Goal: Information Seeking & Learning: Learn about a topic

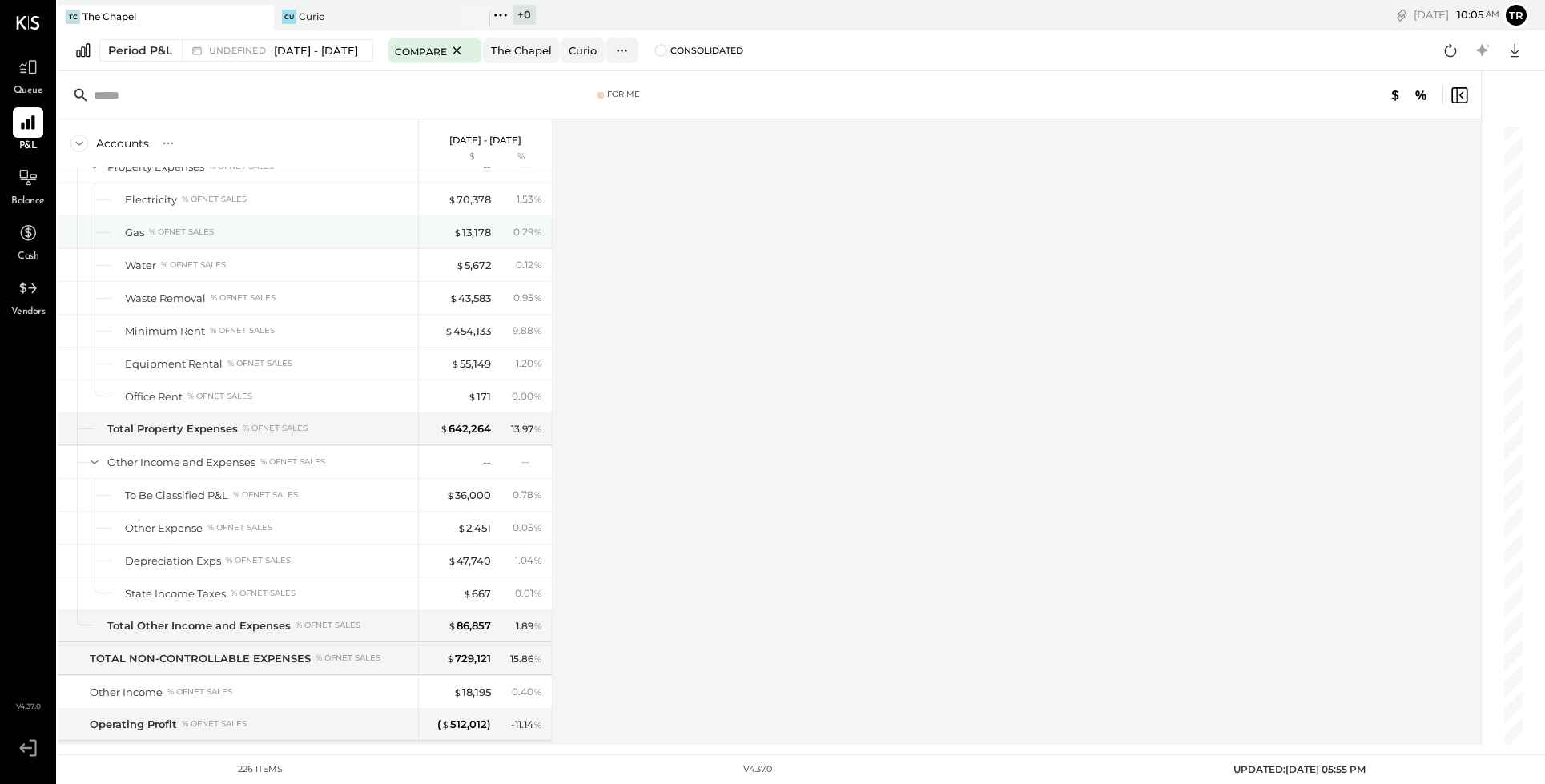
scroll to position [6222, 0]
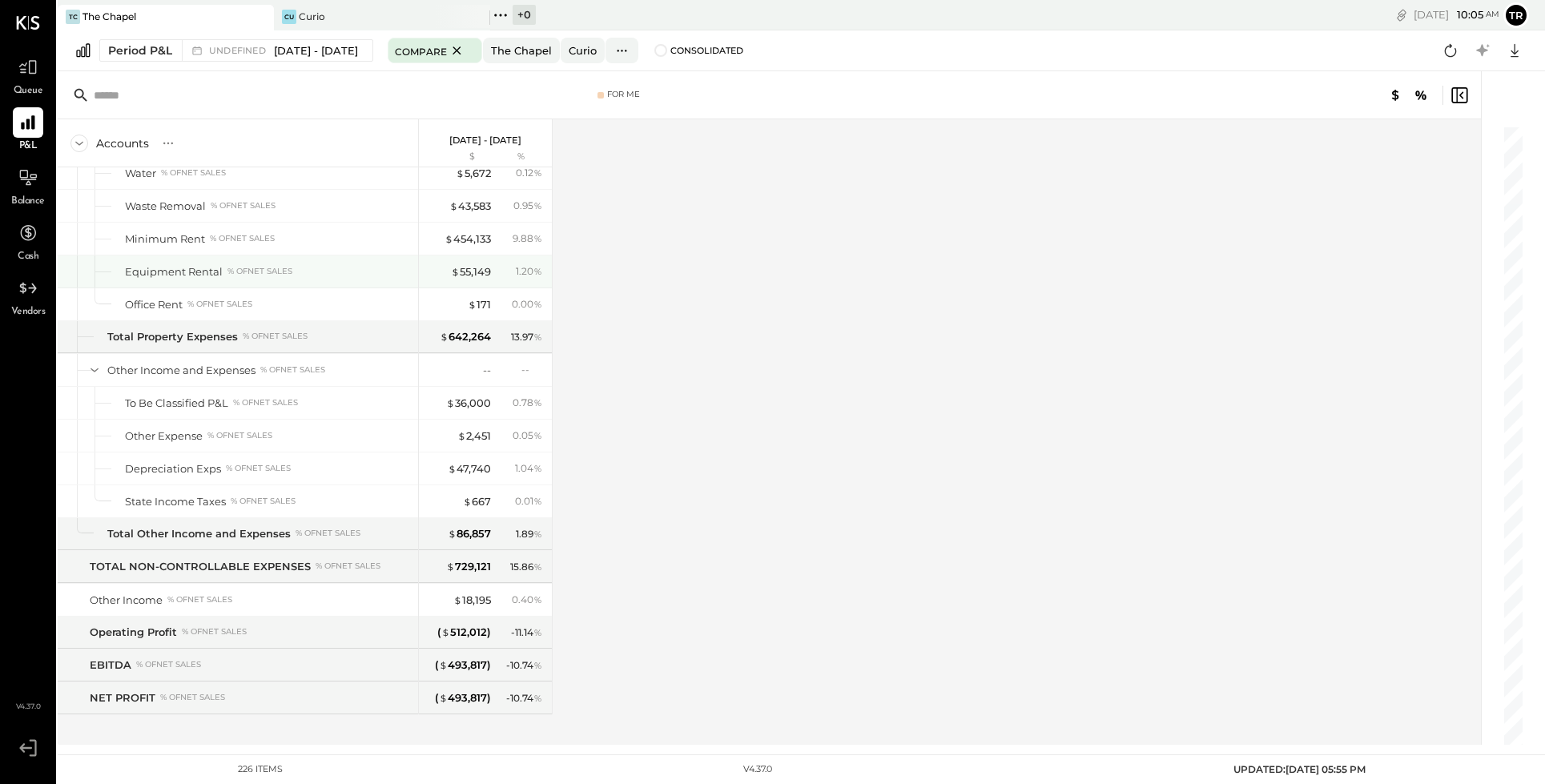
click at [213, 261] on div "Equipment Rental % of NET SALES" at bounding box center [238, 271] width 361 height 32
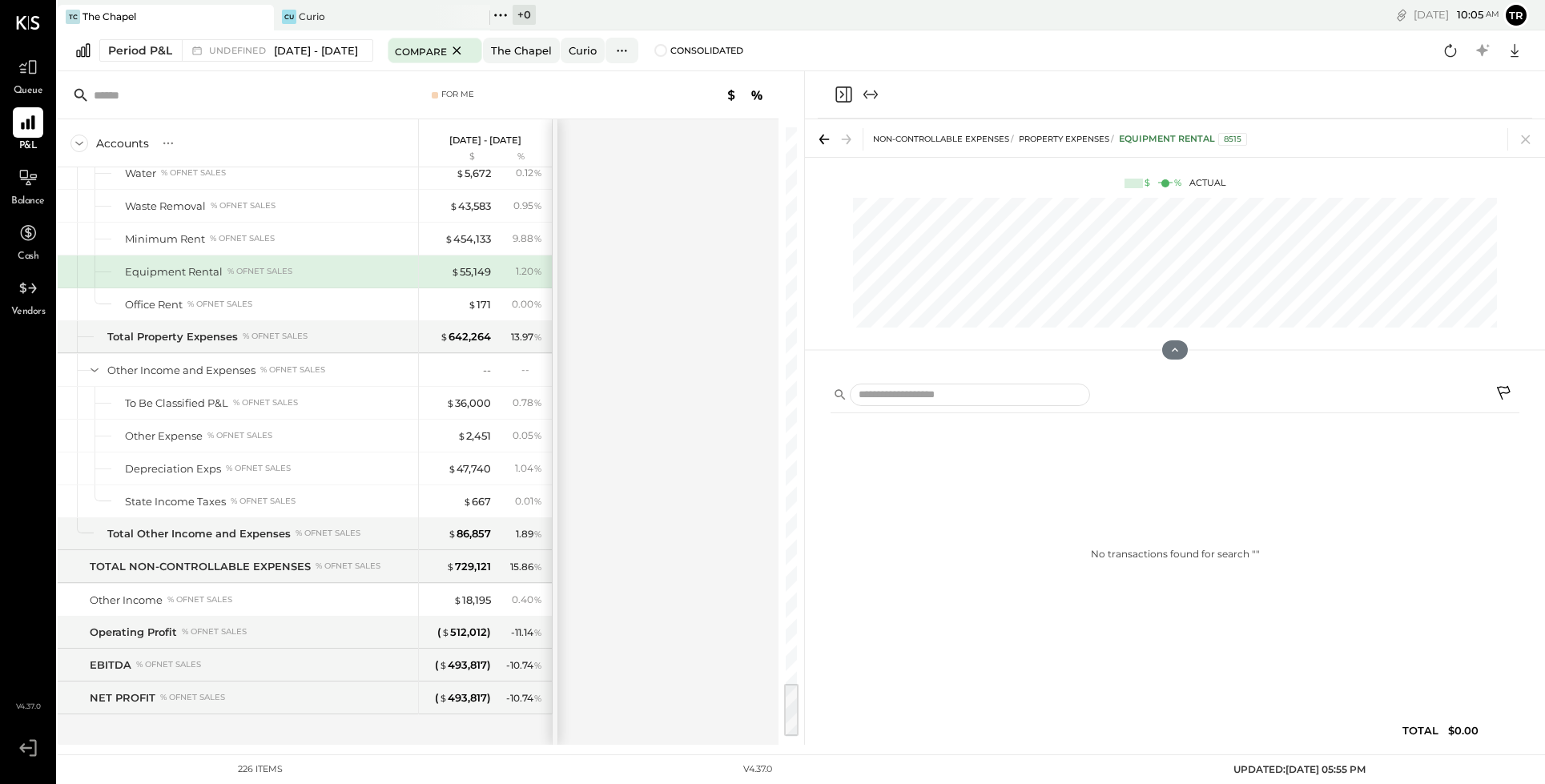
scroll to position [6211, 0]
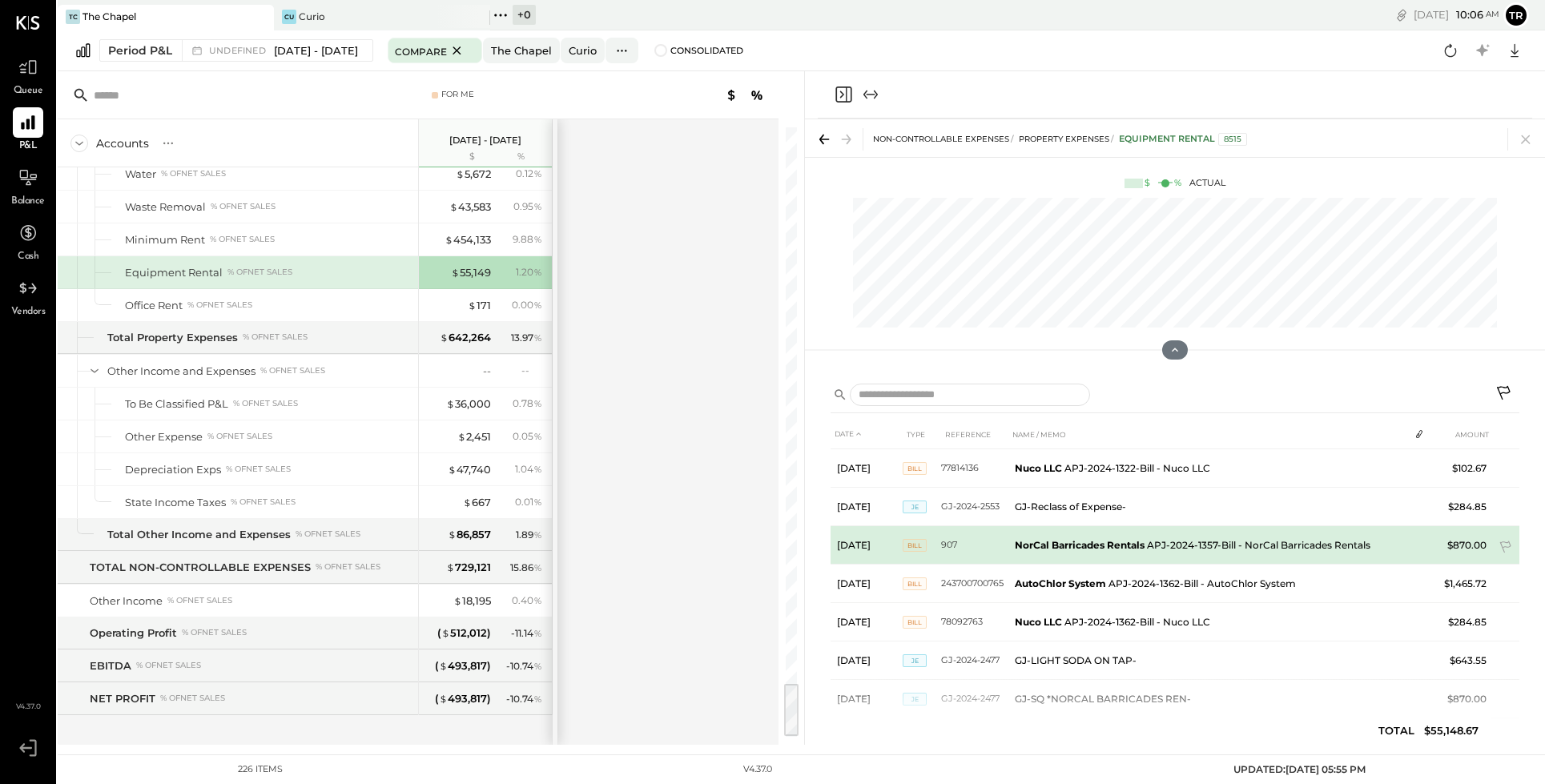
click at [1131, 539] on b "NorCal Barricades Rentals" at bounding box center [1080, 545] width 130 height 12
click at [1116, 543] on b "NorCal Barricades Rentals" at bounding box center [1080, 545] width 130 height 12
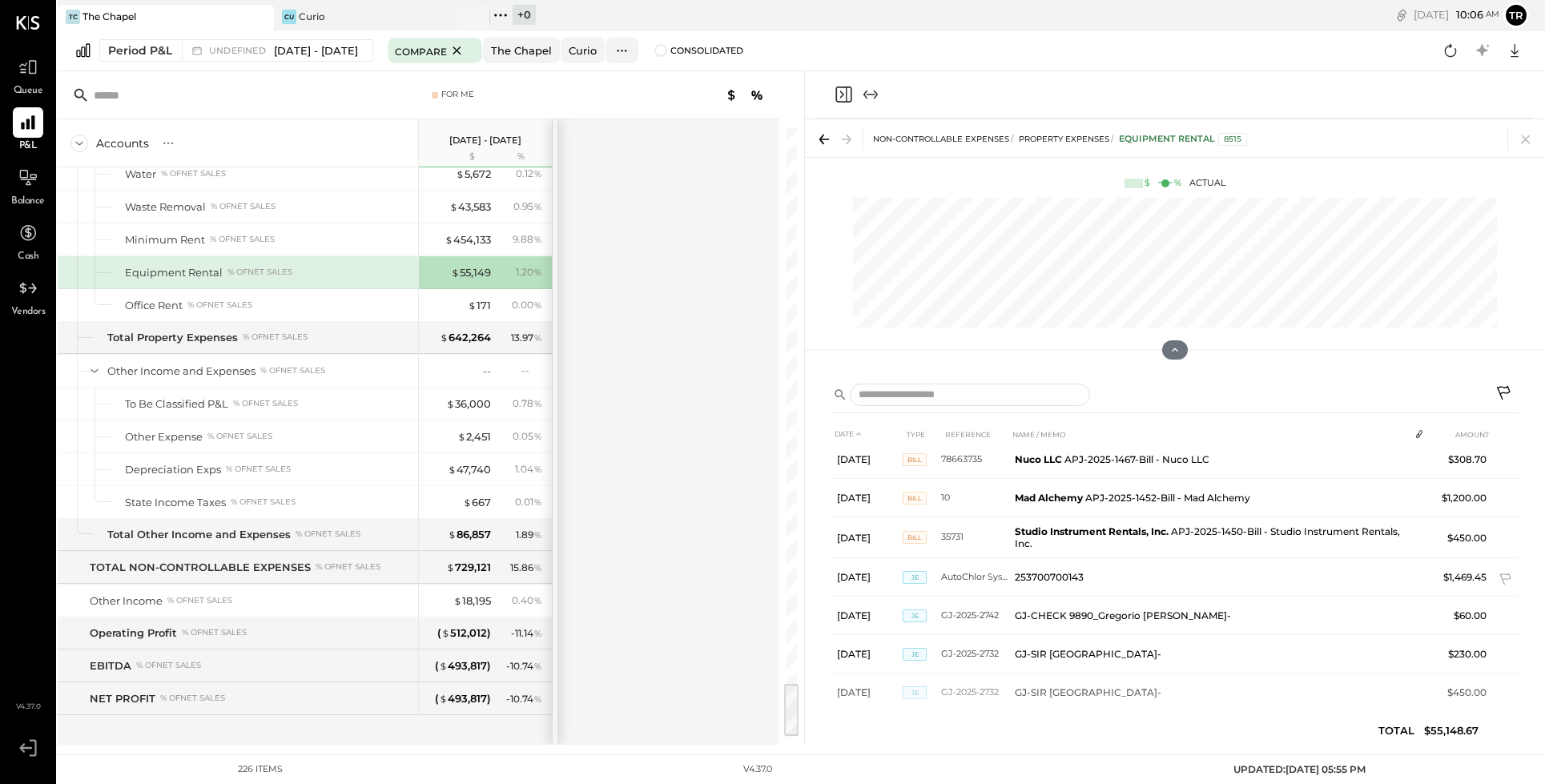
scroll to position [1223, 0]
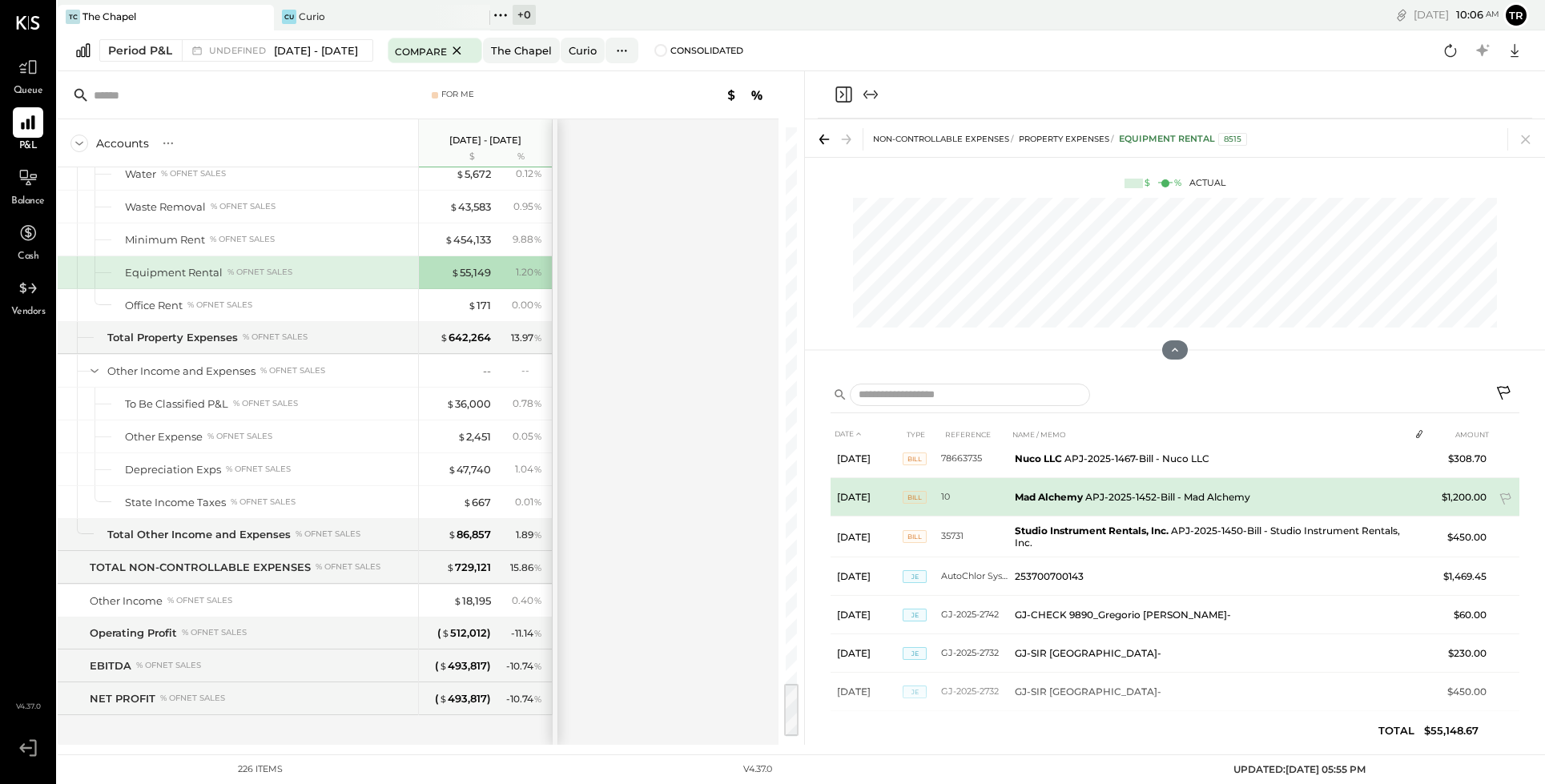
click at [1083, 487] on td "Mad Alchemy APJ-2025-1452-Bill - Mad Alchemy" at bounding box center [1209, 497] width 401 height 38
click at [1051, 491] on b "Mad Alchemy" at bounding box center [1049, 497] width 68 height 12
click at [915, 491] on span "BILL" at bounding box center [915, 497] width 24 height 13
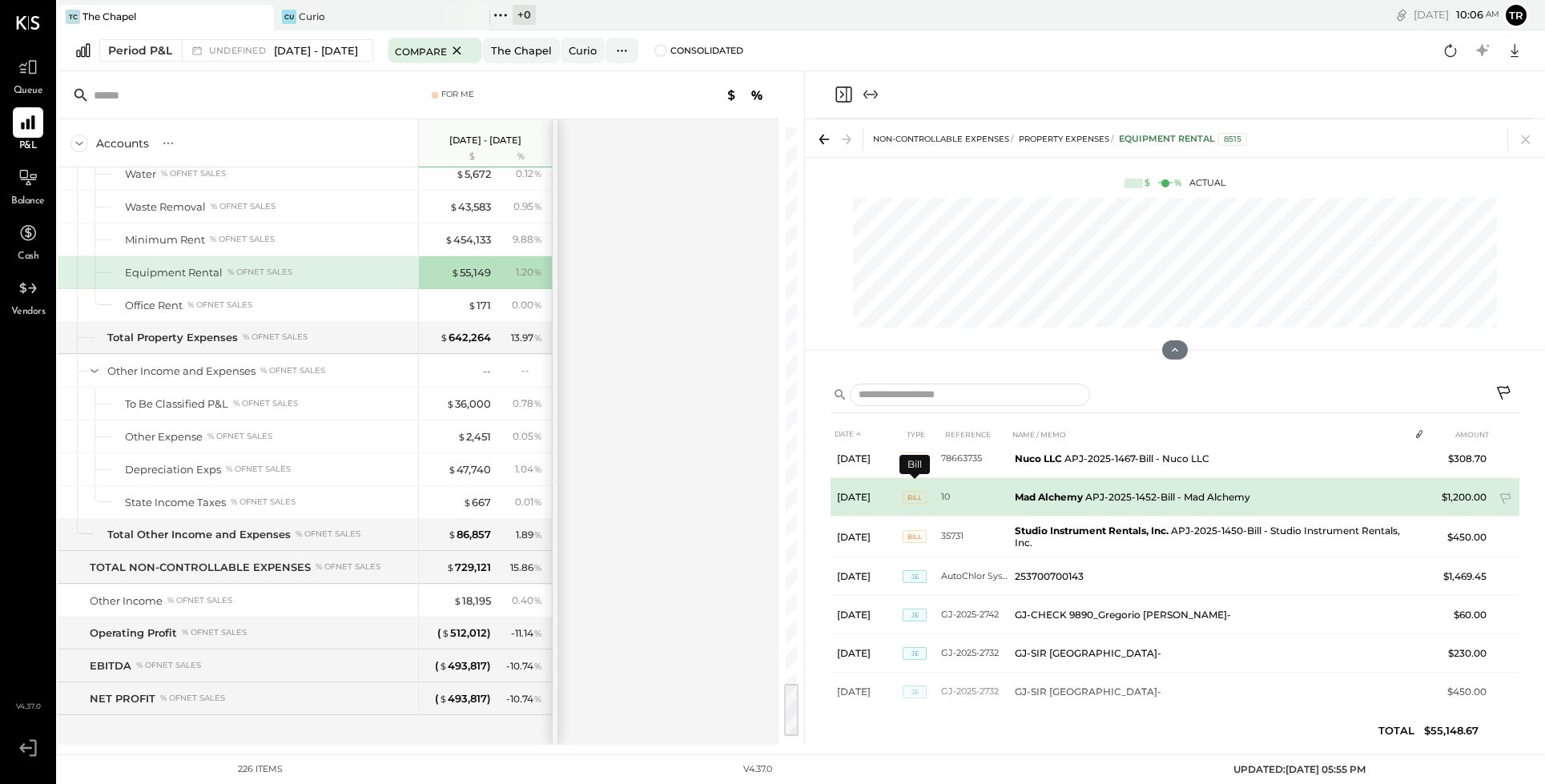
click at [913, 491] on span "BILL" at bounding box center [915, 497] width 24 height 13
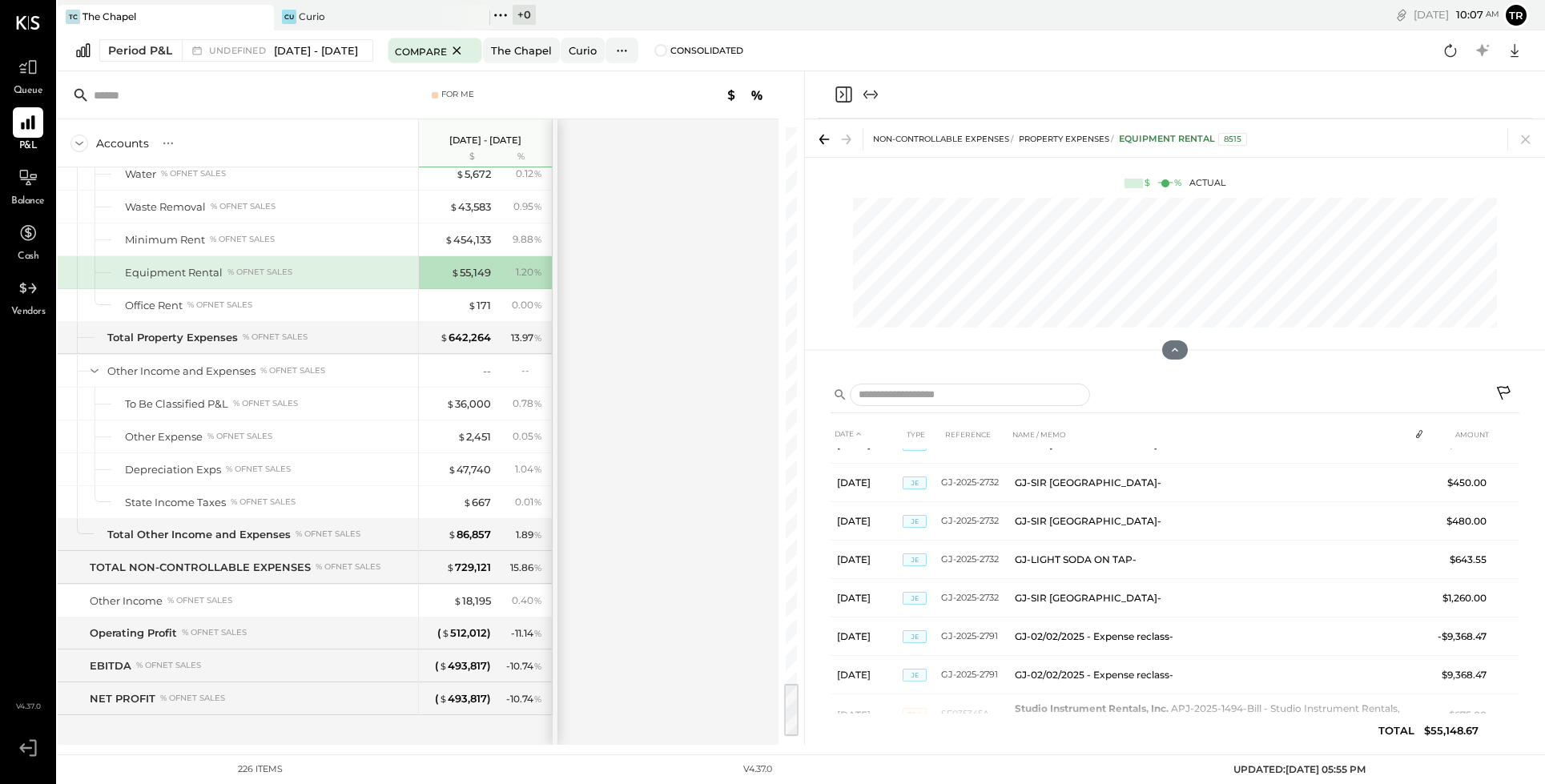
scroll to position [0, 0]
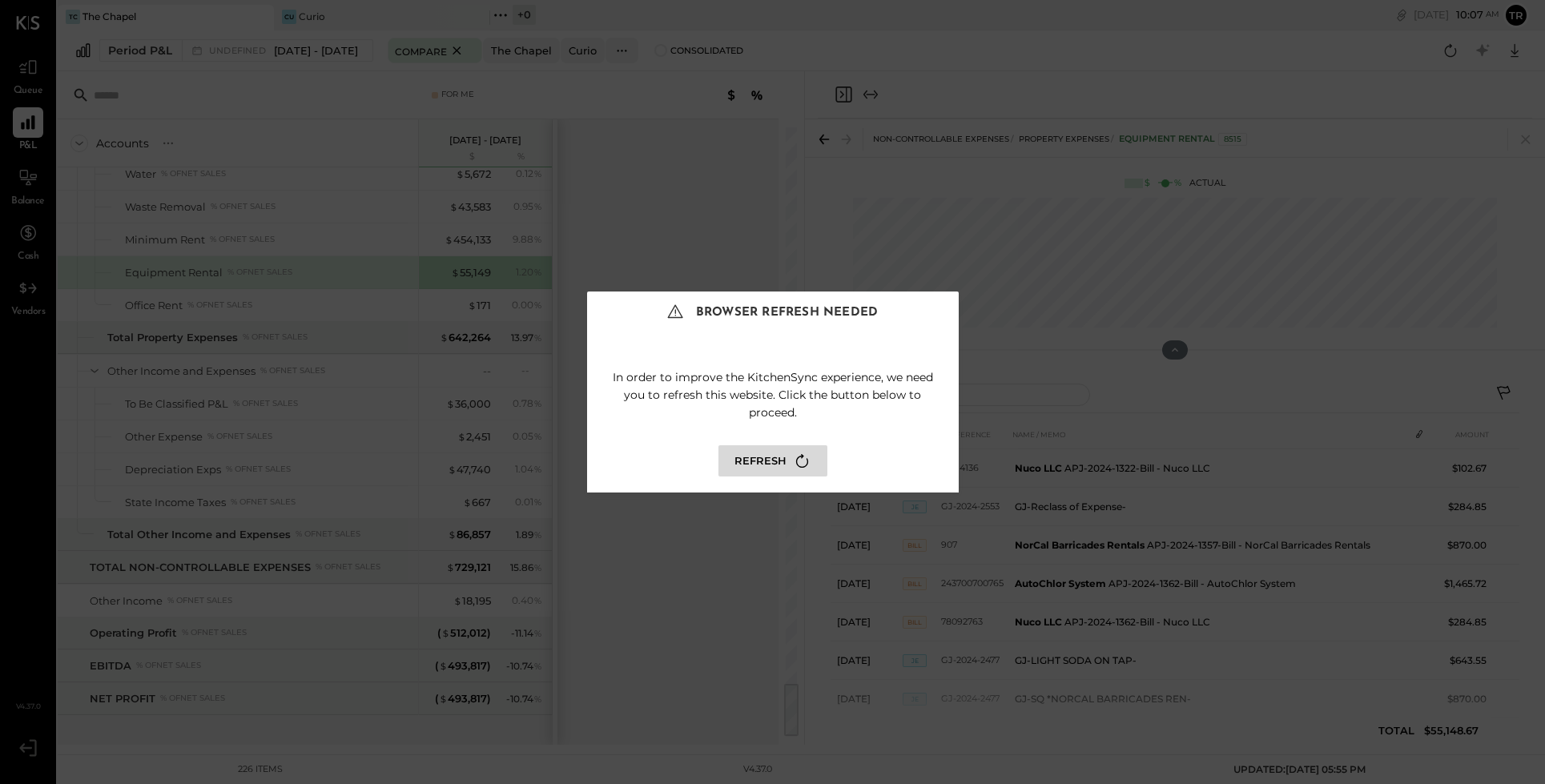
click at [765, 459] on button "Refresh" at bounding box center [773, 461] width 109 height 31
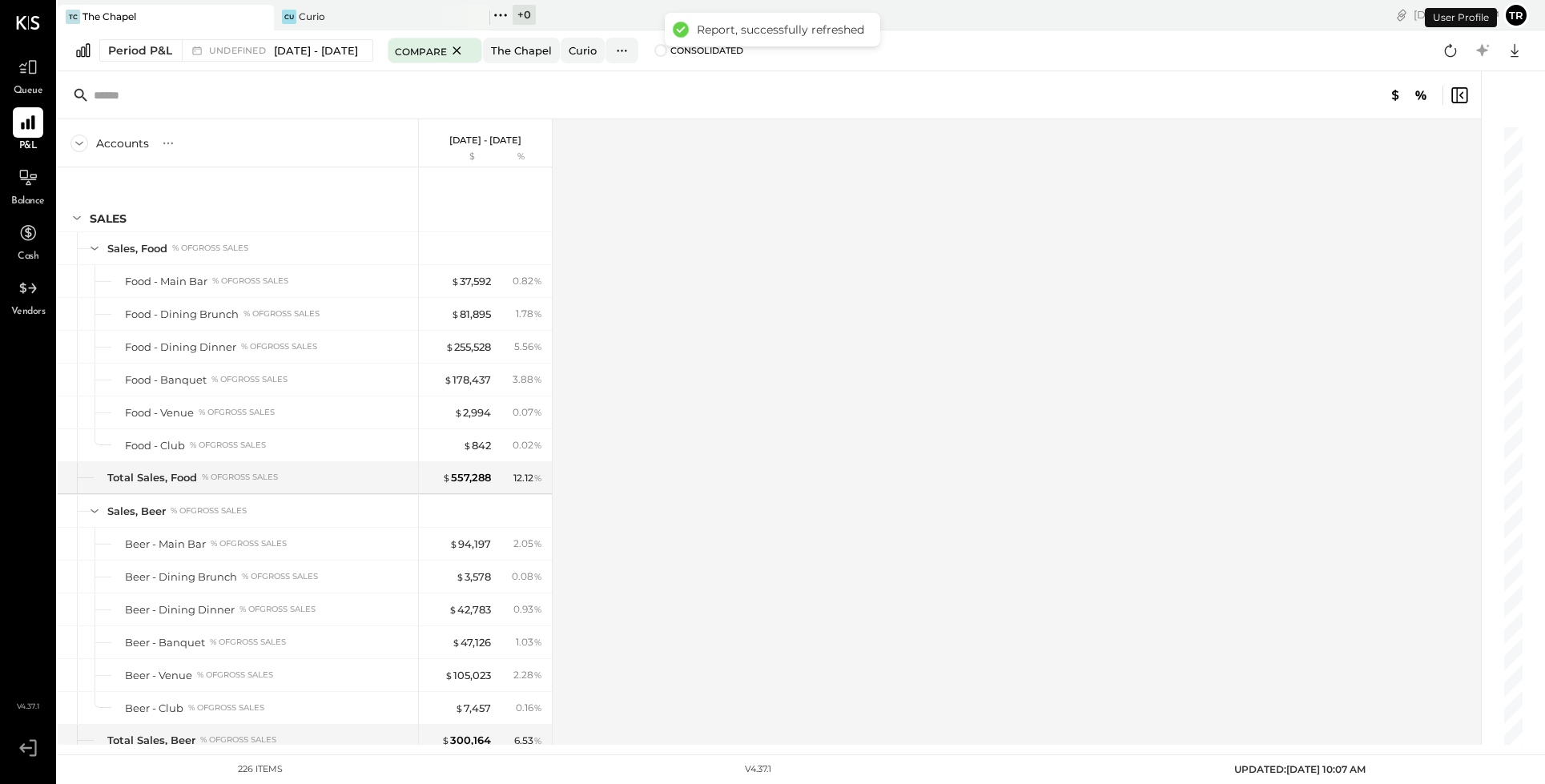
scroll to position [6011, 0]
